Goal: Task Accomplishment & Management: Use online tool/utility

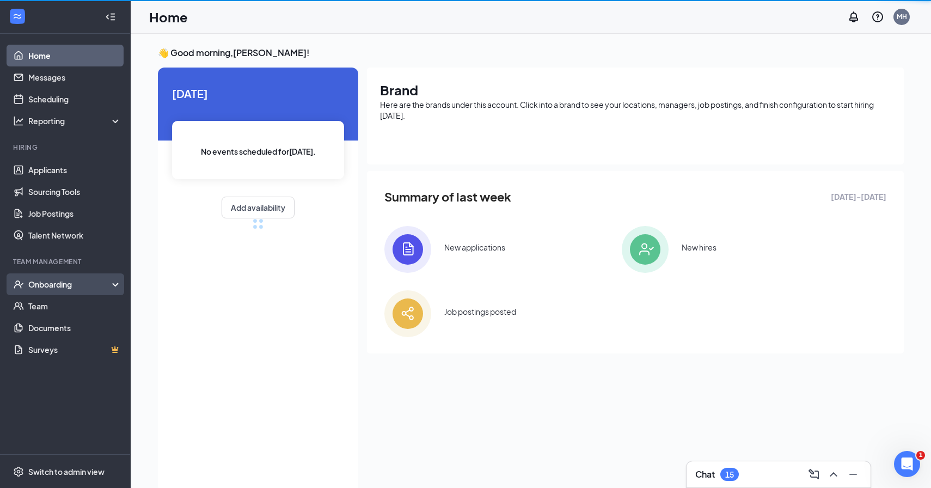
click at [47, 282] on div "Onboarding" at bounding box center [70, 284] width 84 height 11
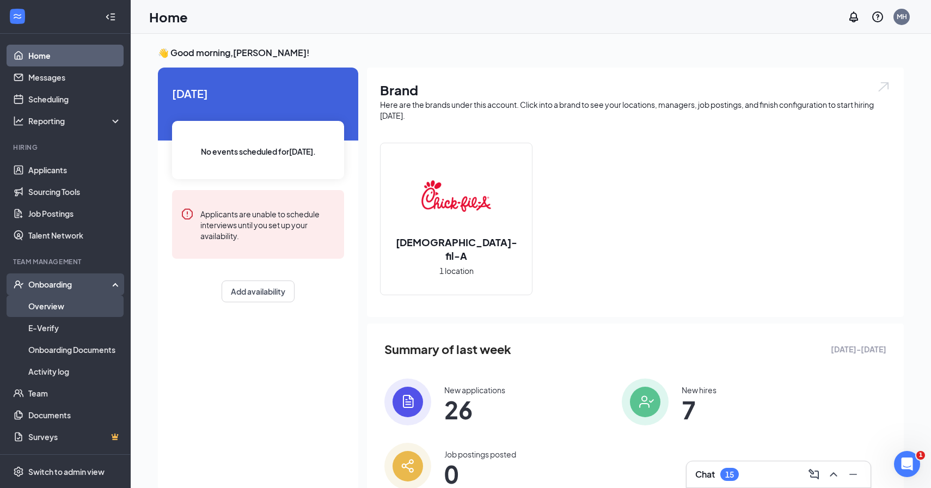
click at [47, 311] on link "Overview" at bounding box center [74, 306] width 93 height 22
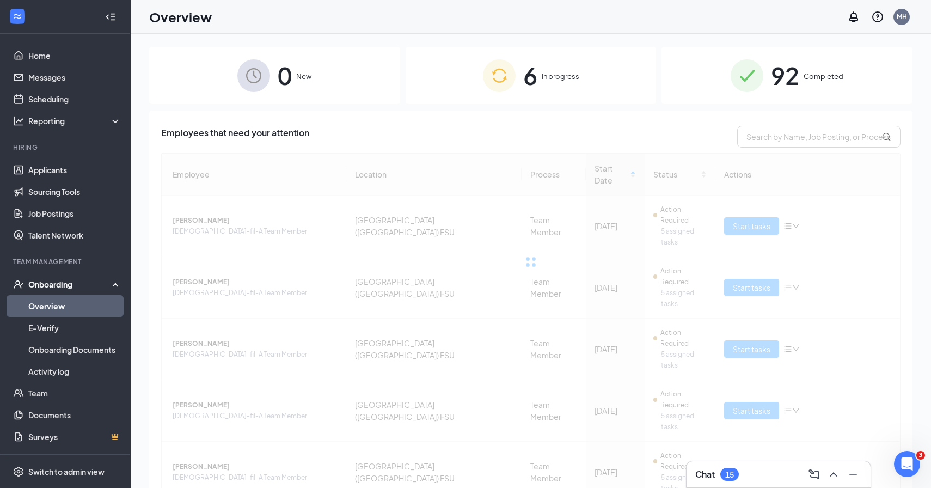
click at [555, 71] on span "In progress" at bounding box center [561, 76] width 38 height 11
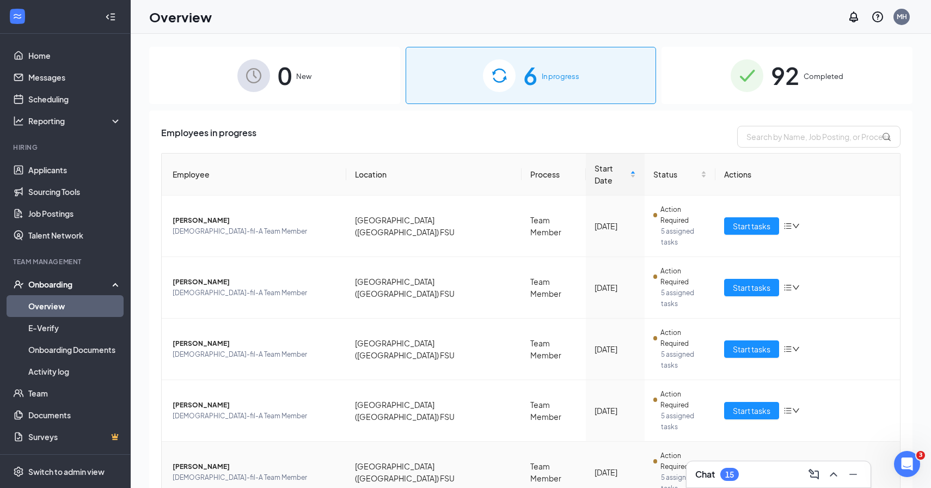
click at [351, 442] on td "[GEOGRAPHIC_DATA] ([GEOGRAPHIC_DATA]) FSU" at bounding box center [433, 473] width 175 height 62
click at [758, 463] on button "Start tasks" at bounding box center [751, 471] width 55 height 17
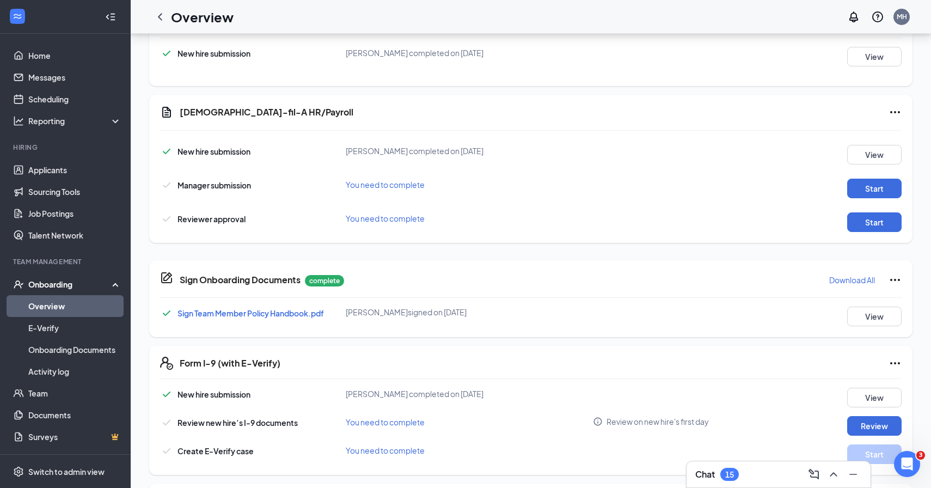
scroll to position [318, 0]
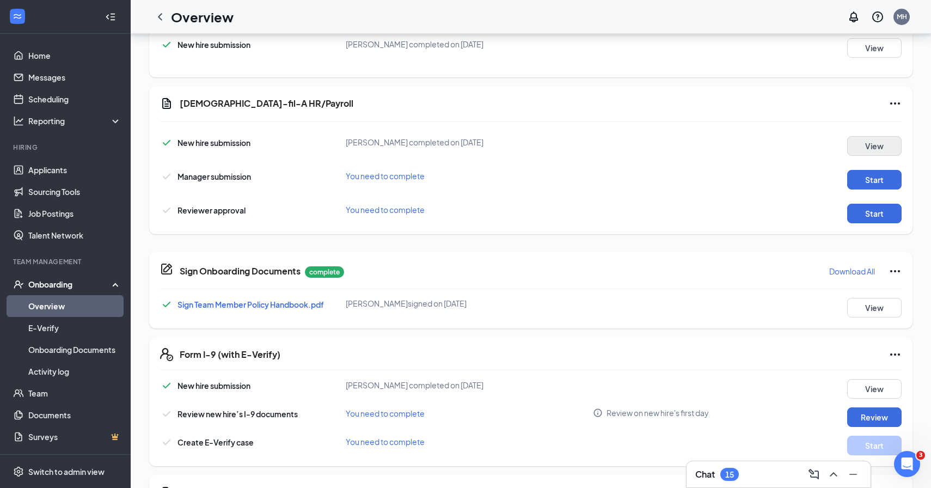
click at [872, 143] on button "View" at bounding box center [874, 146] width 54 height 20
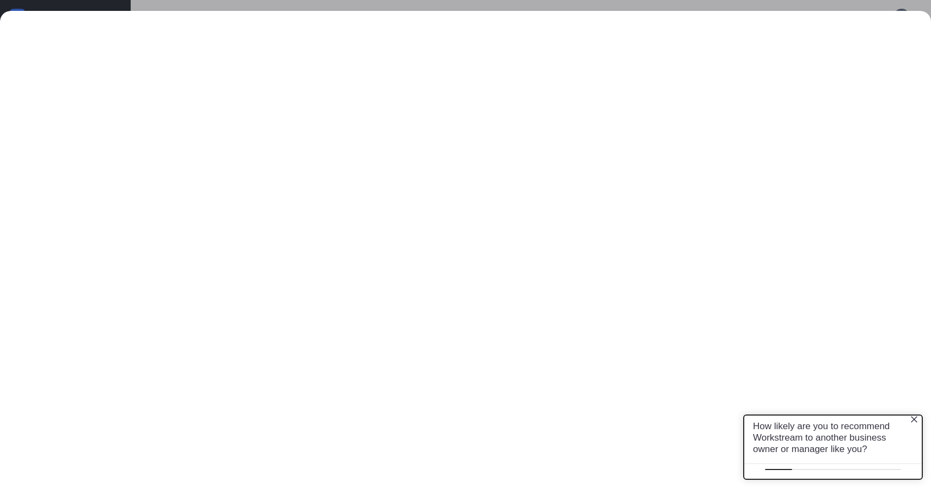
scroll to position [0, 0]
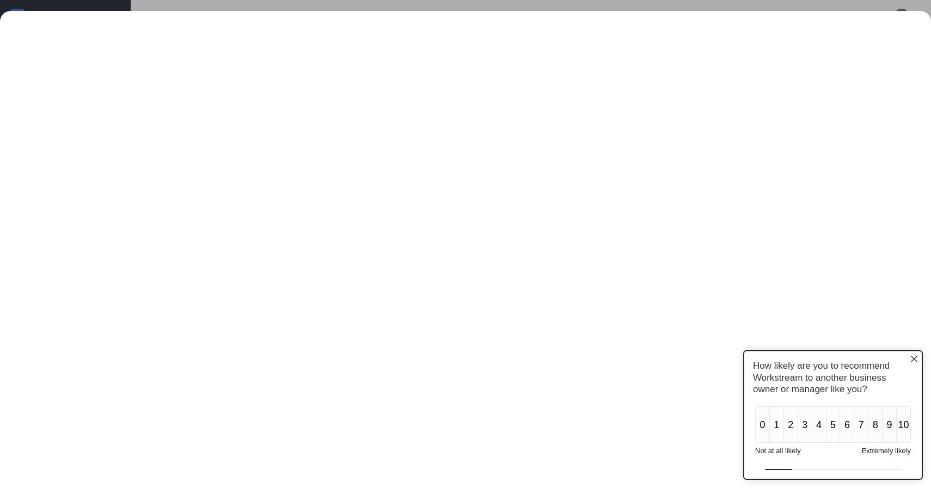
click at [918, 360] on icon "Close button" at bounding box center [914, 358] width 9 height 9
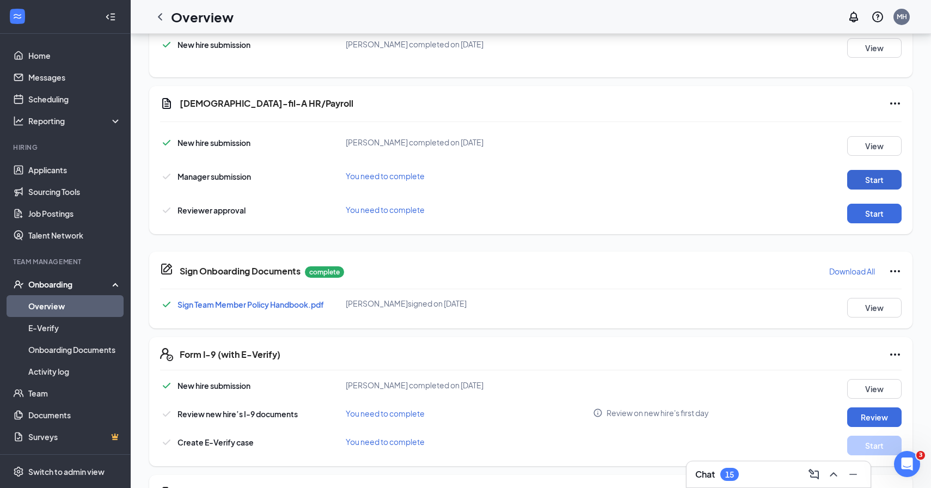
click at [882, 185] on button "Start" at bounding box center [874, 180] width 54 height 20
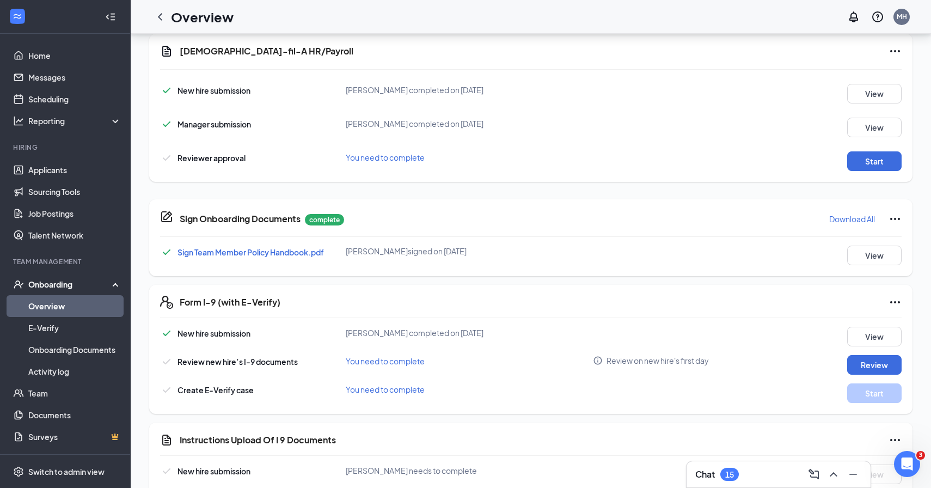
scroll to position [377, 0]
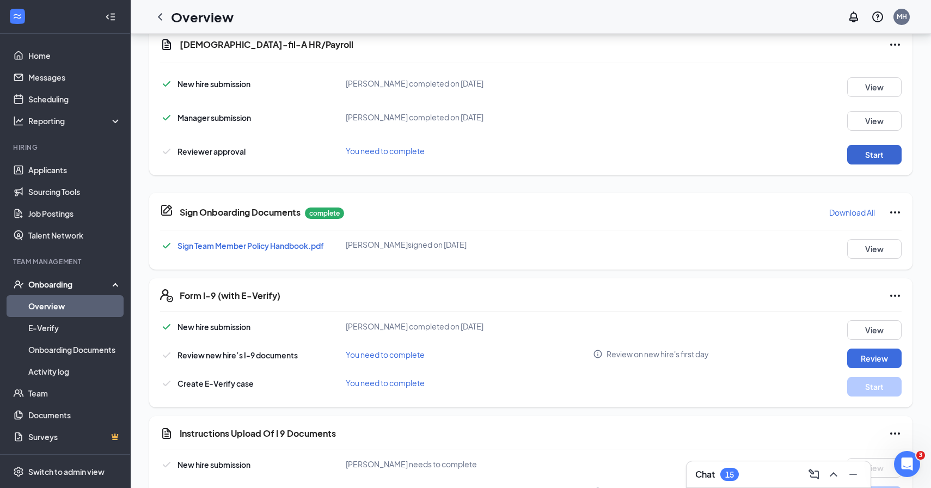
click at [884, 151] on button "Start" at bounding box center [874, 155] width 54 height 20
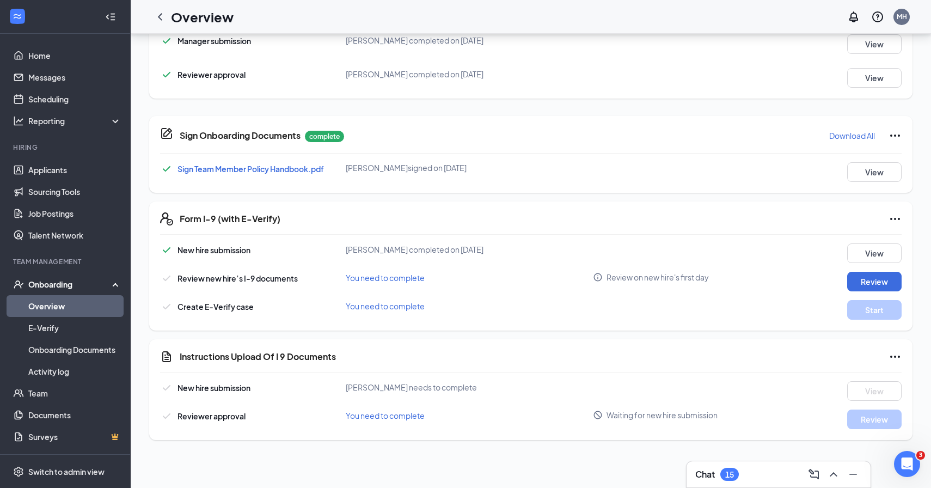
scroll to position [457, 0]
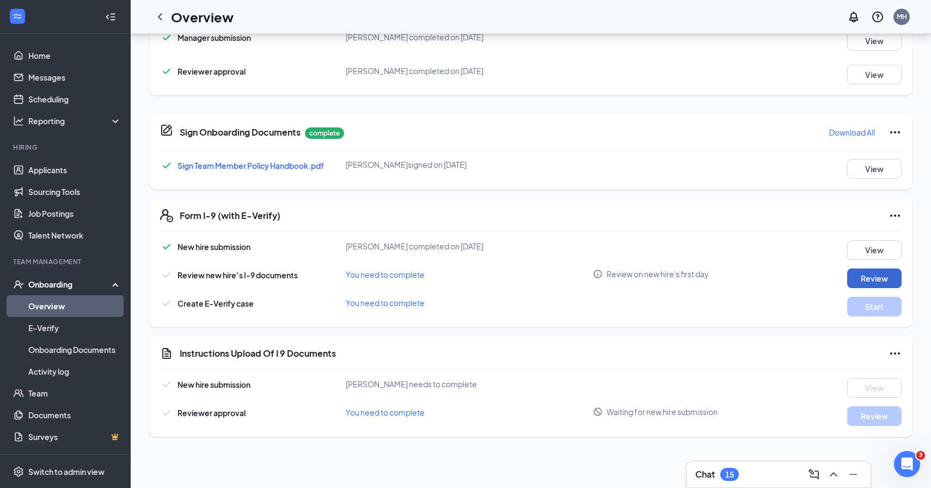
click at [872, 278] on button "Review" at bounding box center [874, 278] width 54 height 20
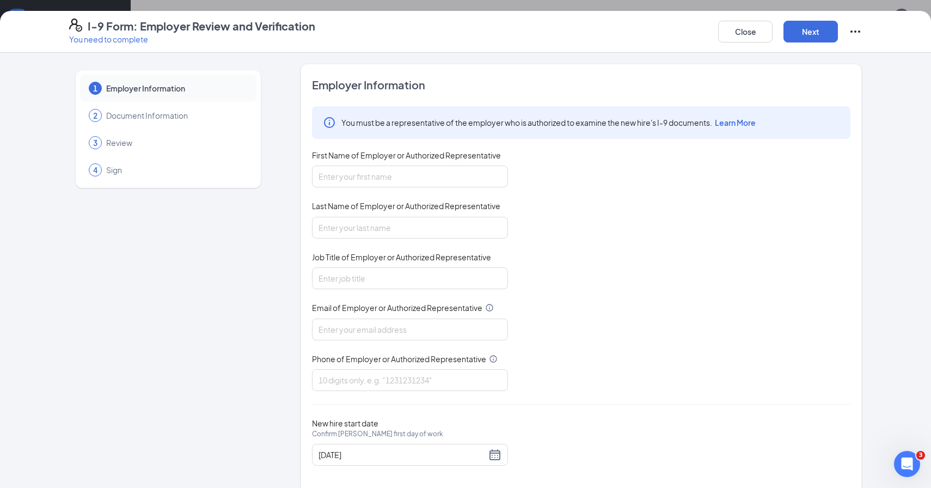
scroll to position [0, 0]
click at [752, 30] on button "Close" at bounding box center [745, 32] width 54 height 22
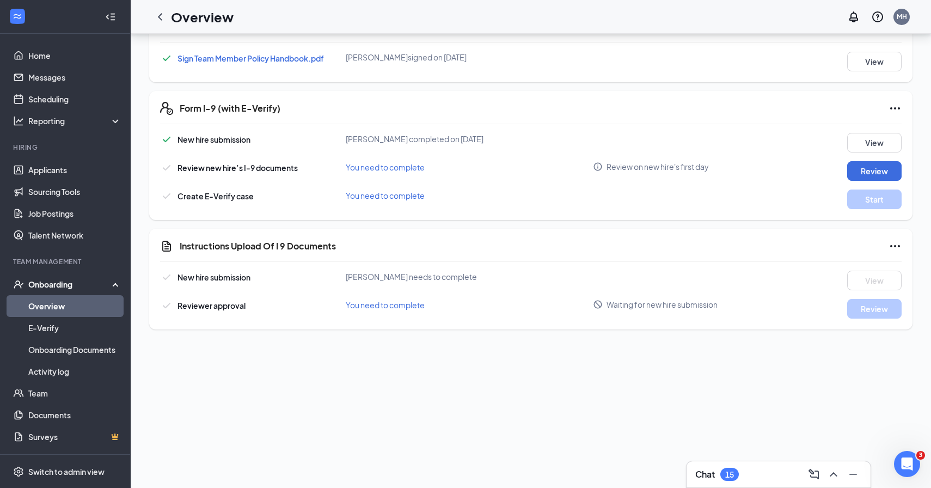
scroll to position [564, 0]
click at [631, 167] on span "Review on new hire's first day" at bounding box center [658, 166] width 102 height 11
click at [681, 207] on div "Create E-Verify case You need to complete Start" at bounding box center [531, 199] width 742 height 20
click at [191, 278] on span "New hire submission" at bounding box center [214, 277] width 73 height 10
